Goal: Task Accomplishment & Management: Manage account settings

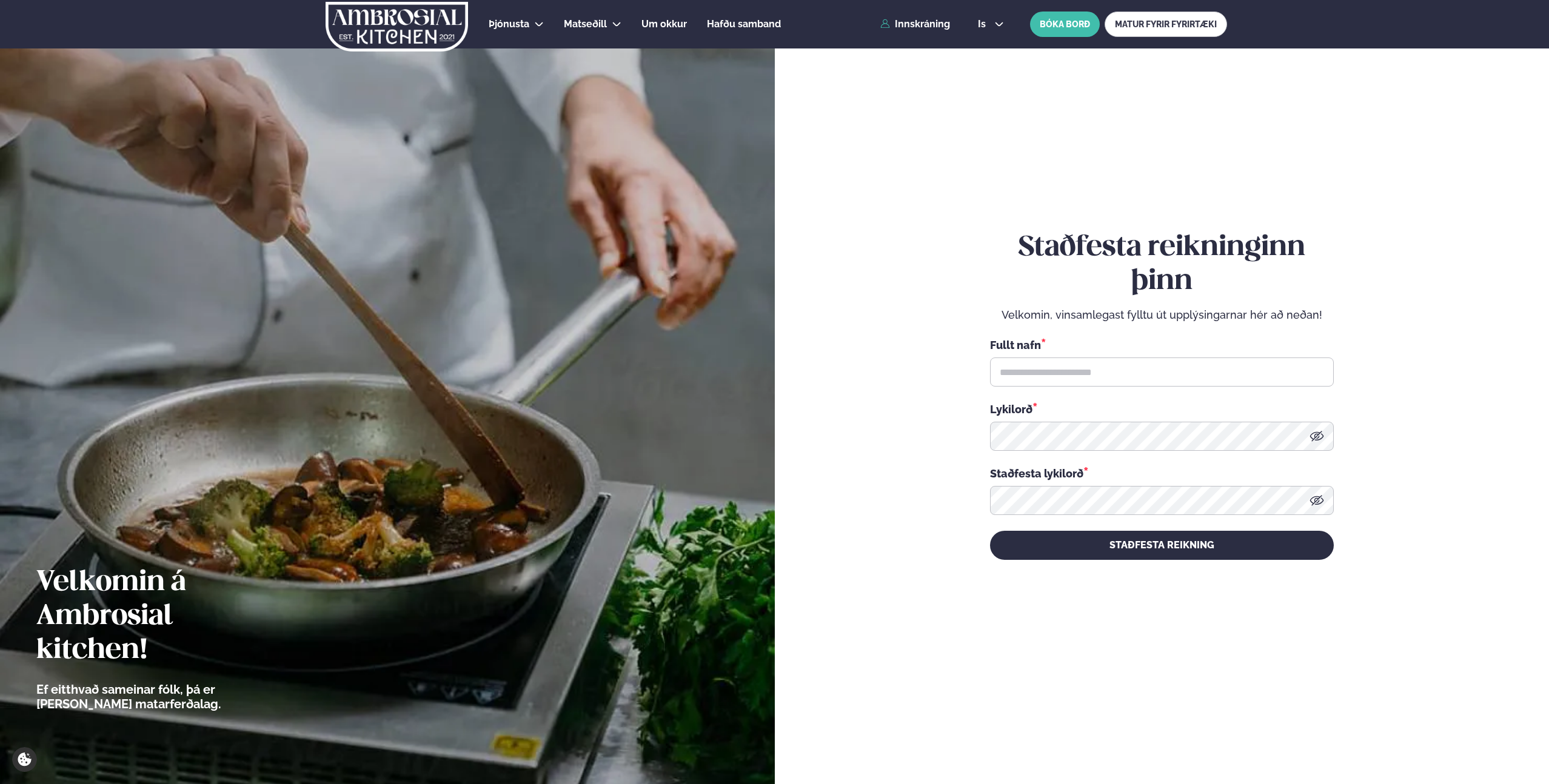
click at [891, 30] on div "Þjónusta Hádegismatur fyrir fyrirtæki Fyrirtækja veitingar Einkapartý Matseðill…" at bounding box center [774, 24] width 978 height 48
click at [916, 24] on link "Innskráning" at bounding box center [915, 24] width 70 height 11
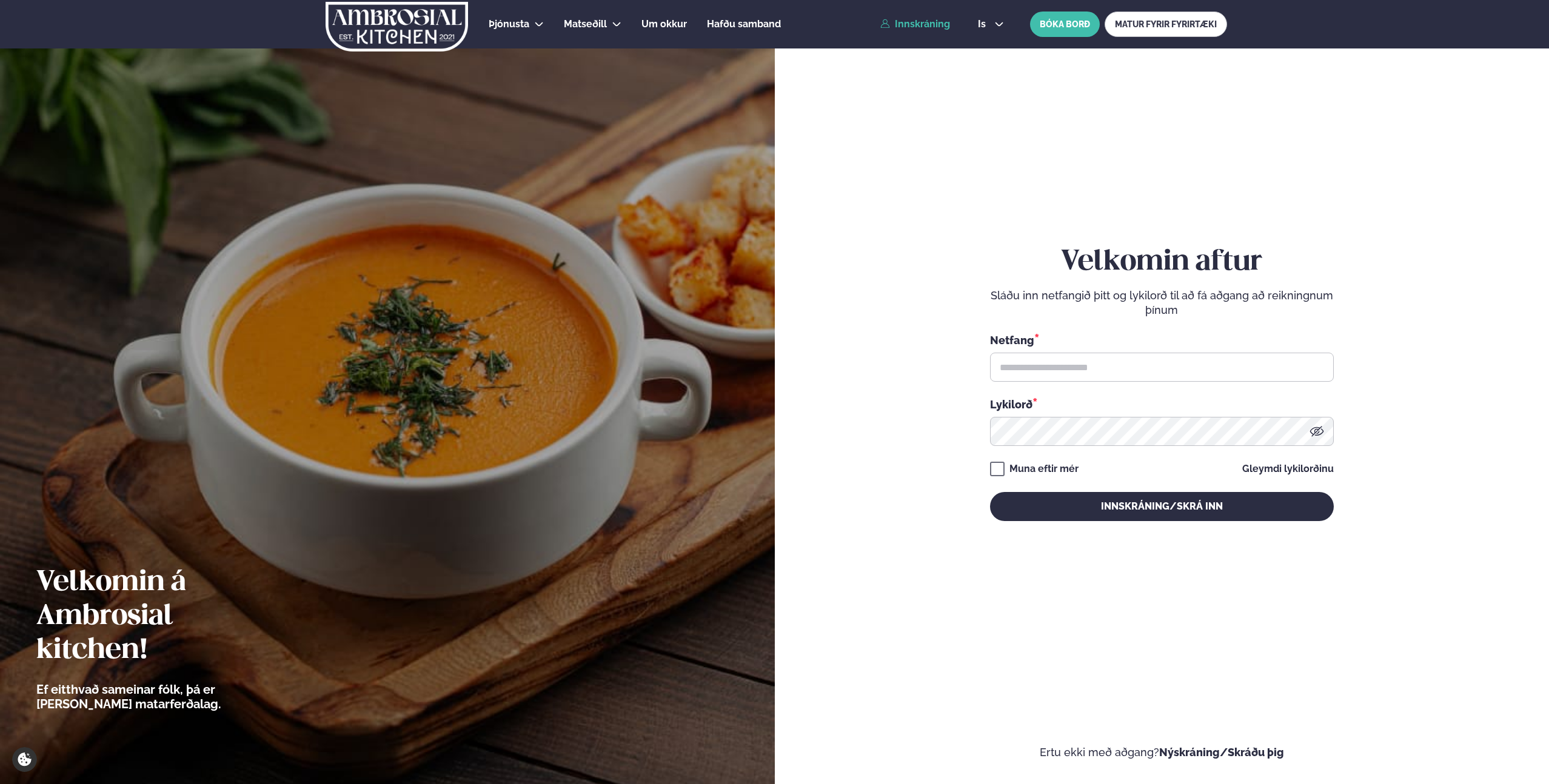
click at [1065, 385] on div "Netfang * Lykilorð *" at bounding box center [1162, 389] width 344 height 114
click at [1046, 364] on input "text" at bounding box center [1162, 368] width 344 height 29
type input "**********"
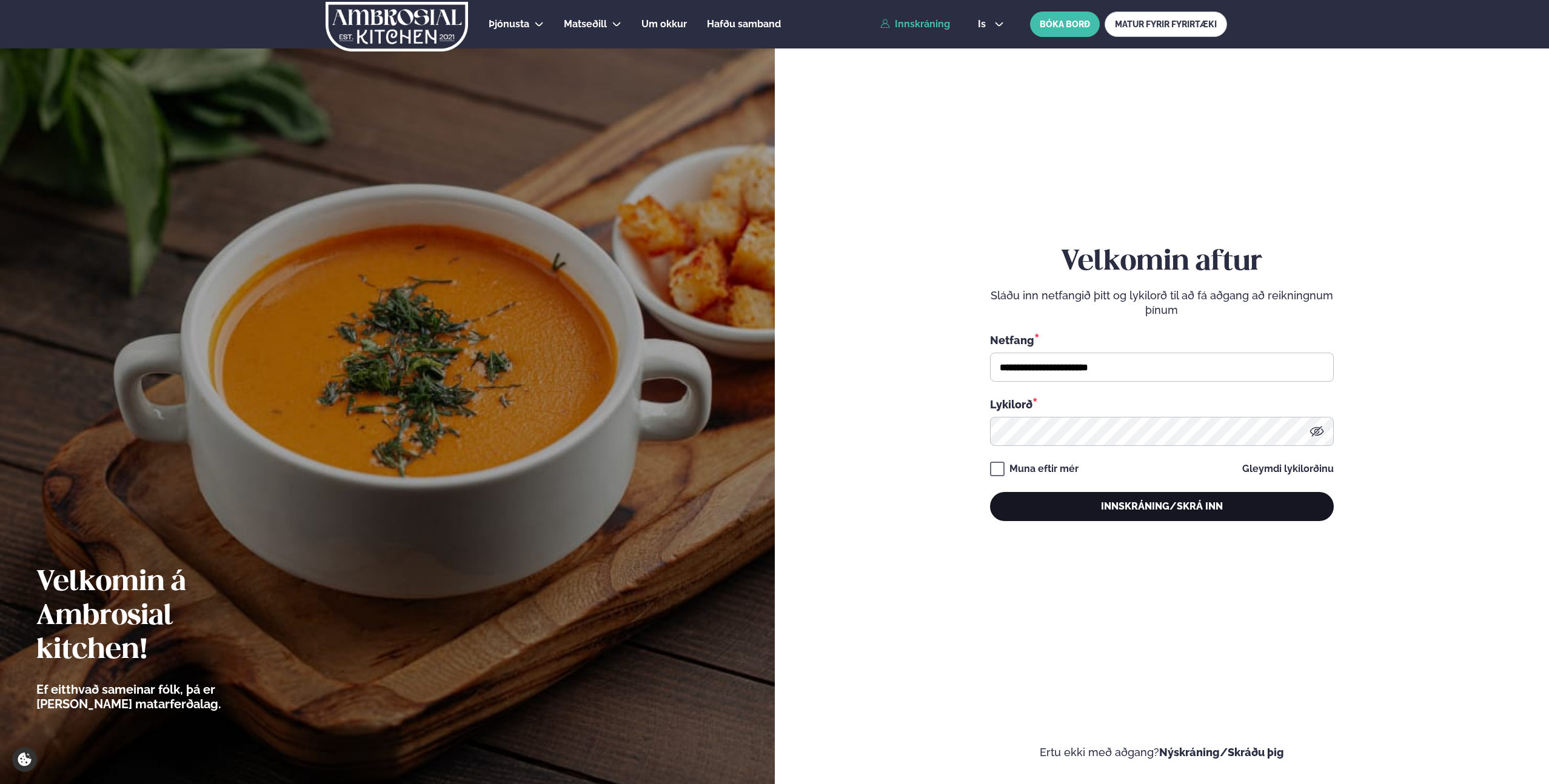
click at [1131, 513] on button "Innskráning/Skrá inn" at bounding box center [1162, 507] width 344 height 29
